Goal: Answer question/provide support

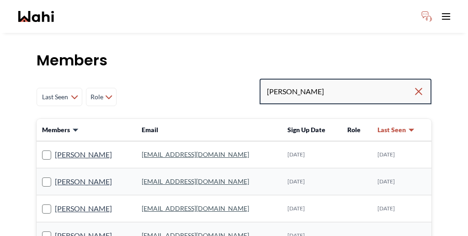
drag, startPoint x: 339, startPoint y: 70, endPoint x: 294, endPoint y: 70, distance: 45.2
click at [294, 79] on div "Last Seen Less day than 1 day ago 1 day ago - 3 days ago 3 days ago - 1 week ag…" at bounding box center [234, 97] width 395 height 37
paste input "pranav"
type input "pranav"
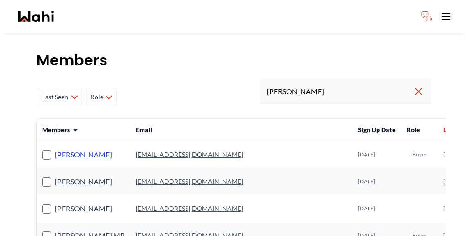
click at [65, 149] on link "Pranav Dhar" at bounding box center [83, 155] width 57 height 12
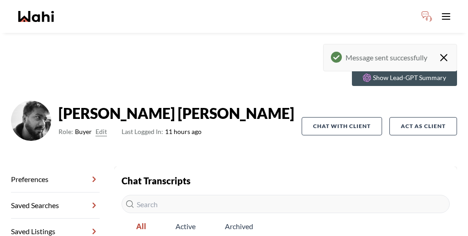
scroll to position [53, 0]
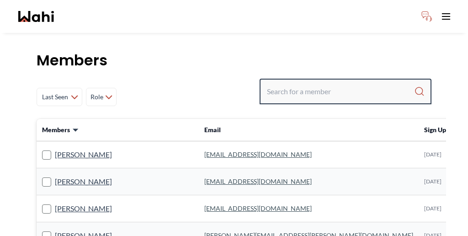
click at [357, 83] on input "Search input" at bounding box center [340, 91] width 147 height 16
paste input "[PERSON_NAME]"
type input "[PERSON_NAME]"
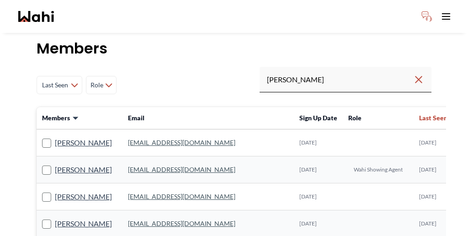
scroll to position [14, 0]
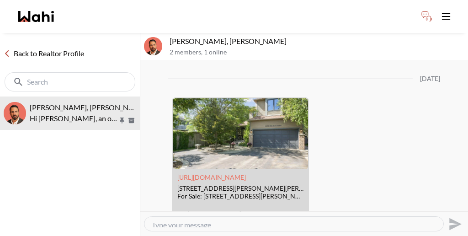
scroll to position [1863, 0]
